Goal: Navigation & Orientation: Go to known website

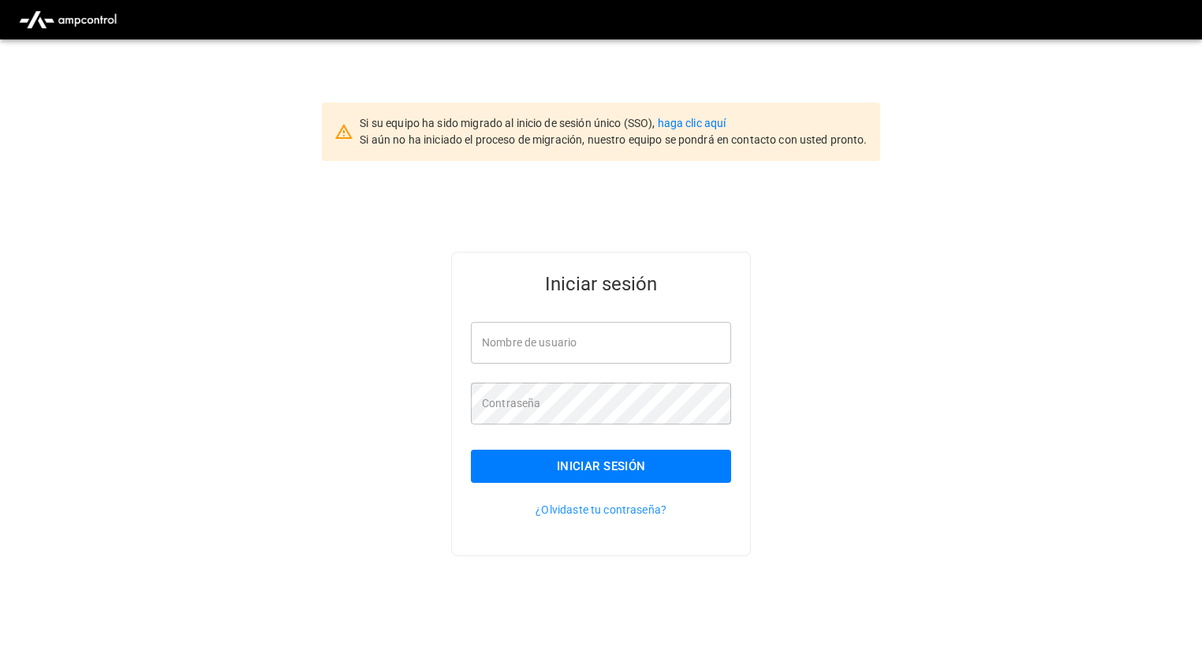
type input "**********"
drag, startPoint x: 607, startPoint y: 461, endPoint x: 634, endPoint y: 465, distance: 28.0
click at [609, 461] on button "Iniciar sesión" at bounding box center [601, 466] width 260 height 33
